Goal: Use online tool/utility: Utilize a website feature to perform a specific function

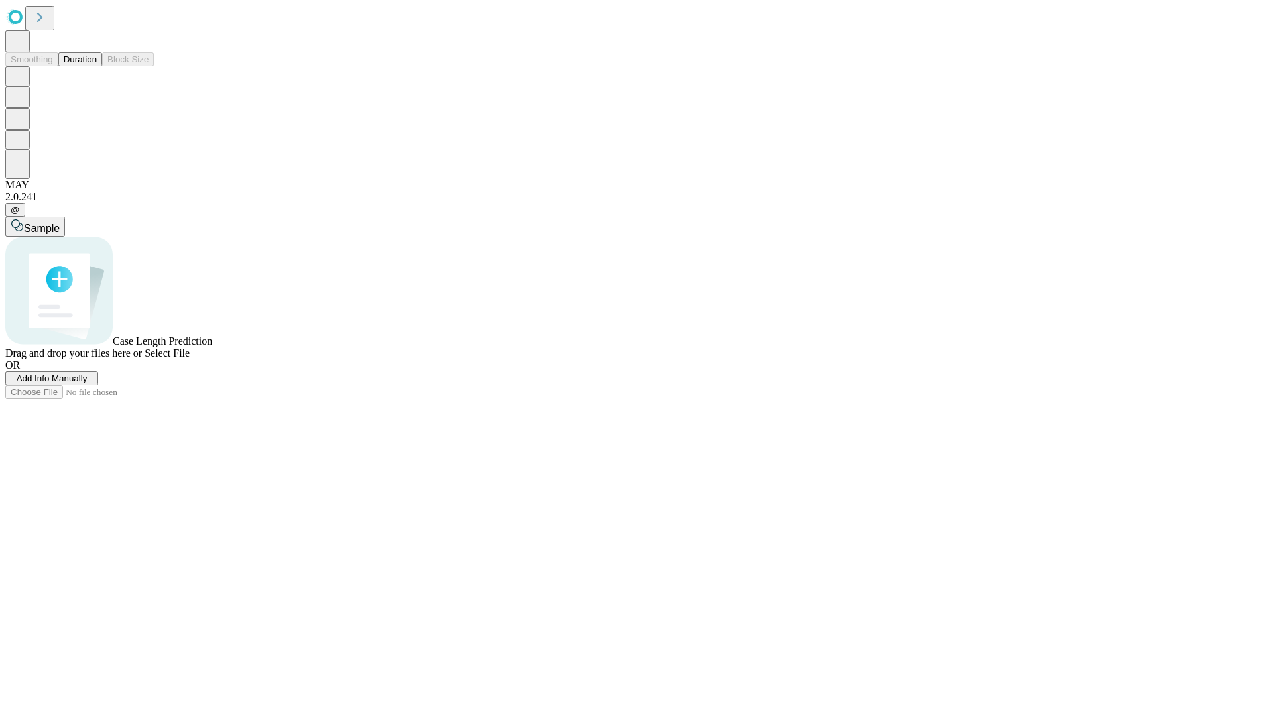
click at [97, 66] on button "Duration" at bounding box center [80, 59] width 44 height 14
click at [60, 223] on span "Sample" at bounding box center [42, 228] width 36 height 11
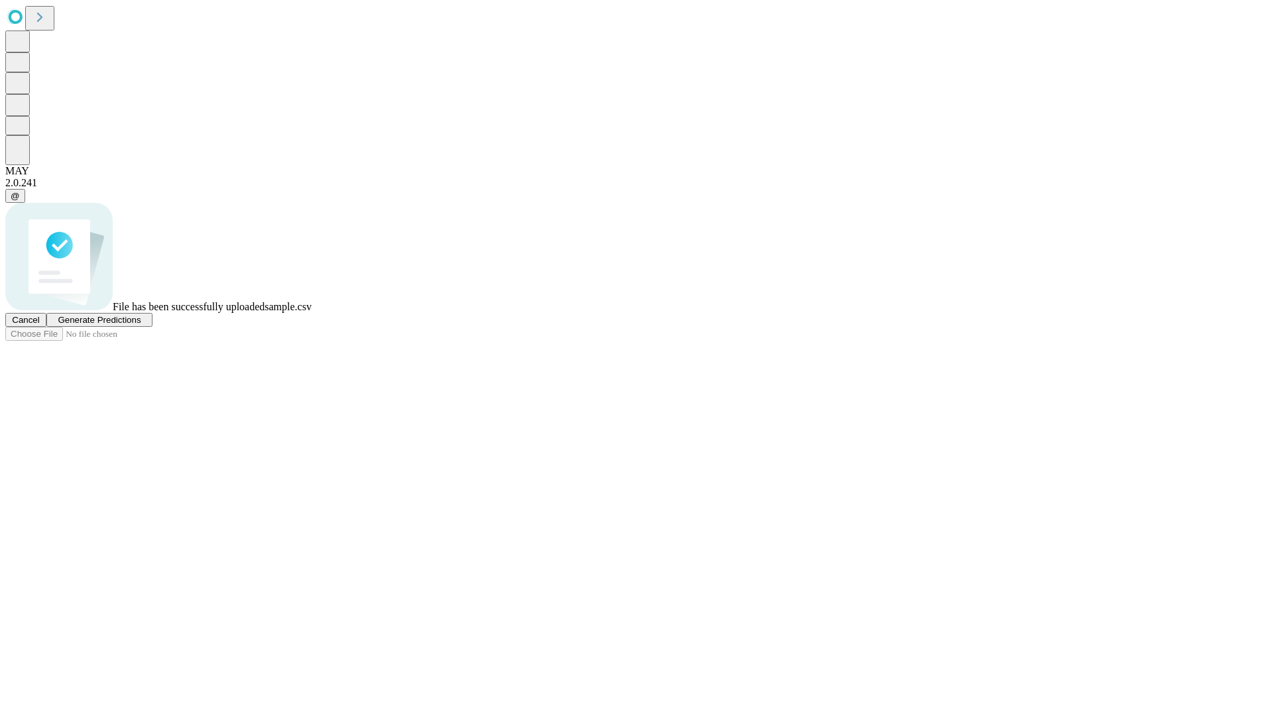
click at [141, 325] on span "Generate Predictions" at bounding box center [99, 320] width 83 height 10
